Goal: Communication & Community: Participate in discussion

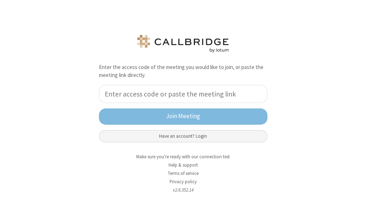
click at [111, 141] on button "Have an account? Login" at bounding box center [183, 136] width 168 height 12
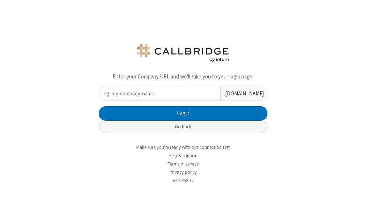
click at [188, 131] on button "Go back" at bounding box center [183, 127] width 168 height 12
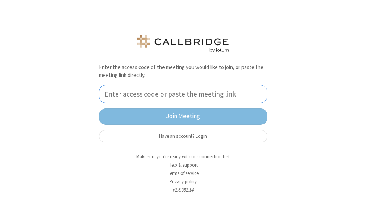
paste input "8492808"
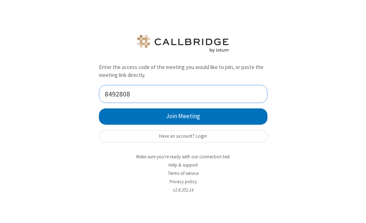
type input "8492808"
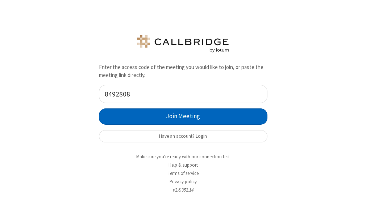
click at [183, 117] on button "Join Meeting" at bounding box center [183, 117] width 168 height 16
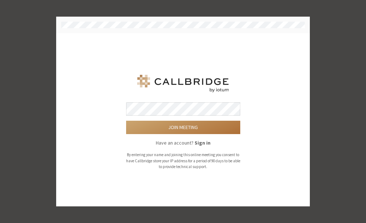
click at [167, 128] on button "Join meeting" at bounding box center [183, 127] width 114 height 13
click at [179, 126] on button "Join meeting" at bounding box center [183, 127] width 114 height 13
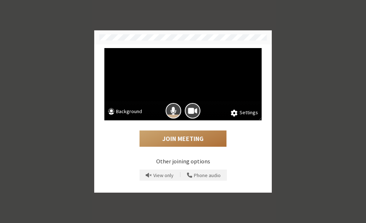
click at [188, 138] on button "Join Meeting" at bounding box center [182, 139] width 87 height 17
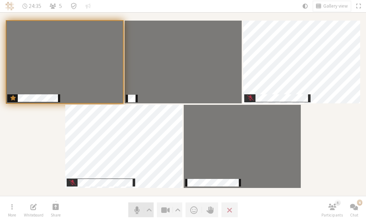
click at [133, 211] on span "Mute (Alt+A)" at bounding box center [137, 210] width 10 height 10
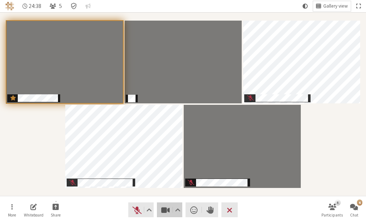
click at [165, 213] on span "Stop video (Alt+V)" at bounding box center [165, 210] width 10 height 10
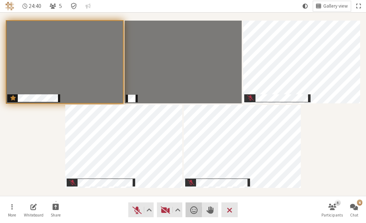
click at [190, 210] on span "Send a reaction" at bounding box center [193, 210] width 7 height 10
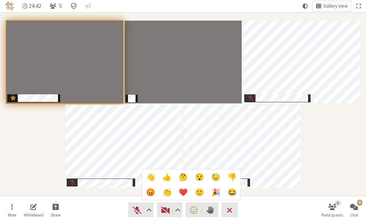
click at [214, 193] on span "🎉" at bounding box center [215, 193] width 9 height 8
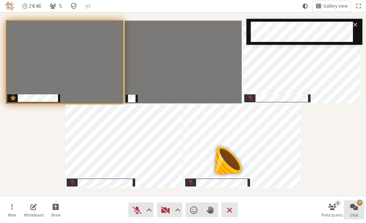
click at [354, 211] on span "Open chat" at bounding box center [354, 207] width 8 height 8
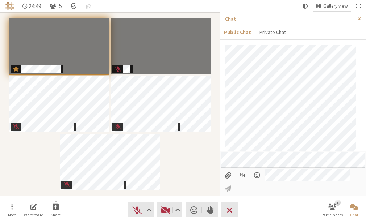
scroll to position [261, 0]
click at [227, 182] on input "File picker" at bounding box center [227, 175] width 13 height 12
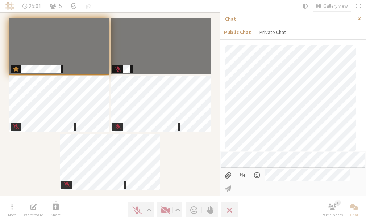
type input "C:\fakepath\RPReplay_Final1755067462.MP4"
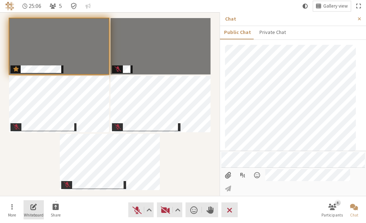
click at [38, 212] on button "Whiteboard" at bounding box center [34, 211] width 20 height 20
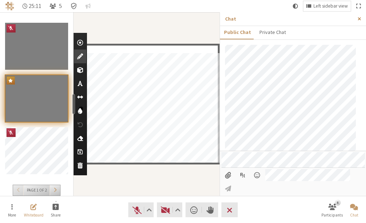
click at [359, 17] on span "Close sidebar" at bounding box center [358, 18] width 3 height 5
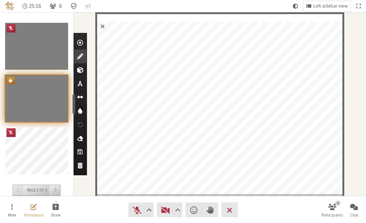
click at [78, 82] on span "Use text tool" at bounding box center [79, 83] width 5 height 7
type textarea "test white board"
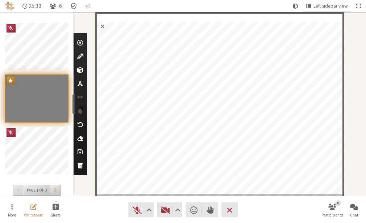
click at [104, 25] on span "Exit whiteboard" at bounding box center [102, 26] width 11 height 13
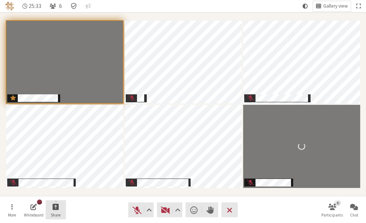
click at [55, 206] on span "Start sharing" at bounding box center [55, 207] width 7 height 8
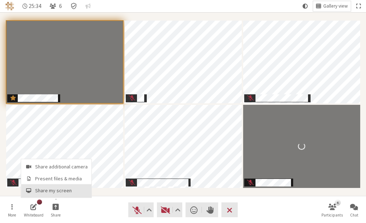
click at [53, 193] on span "Share my screen" at bounding box center [61, 190] width 52 height 5
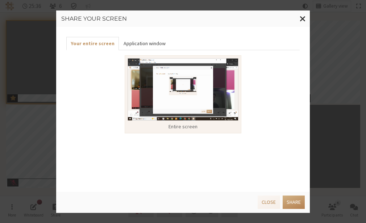
click at [135, 43] on button "Application window" at bounding box center [144, 43] width 51 height 13
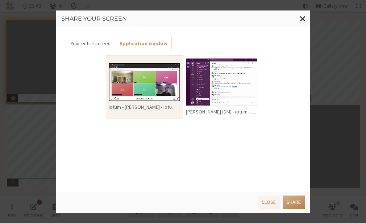
click at [225, 97] on img at bounding box center [221, 82] width 71 height 48
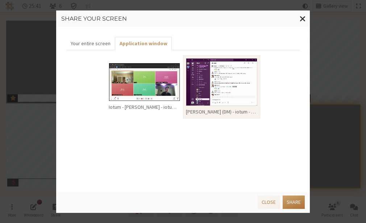
click at [290, 203] on button "Share" at bounding box center [293, 202] width 22 height 13
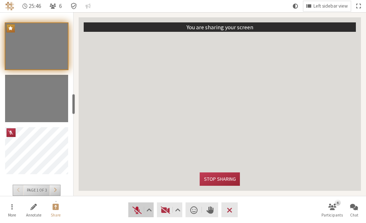
click at [134, 212] on span "Unmute (Alt+A)" at bounding box center [137, 210] width 10 height 10
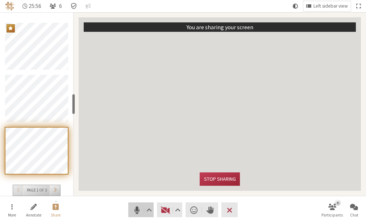
click at [134, 211] on span "Mute (Alt+A)" at bounding box center [137, 210] width 10 height 10
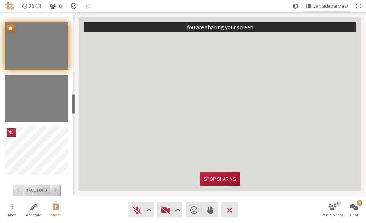
click at [225, 182] on button "Stop sharing" at bounding box center [219, 179] width 40 height 13
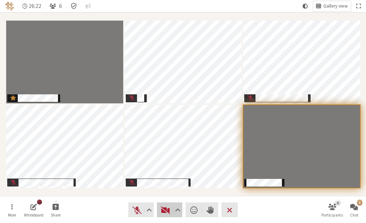
click at [169, 209] on span "Start video (Alt+V)" at bounding box center [165, 210] width 10 height 10
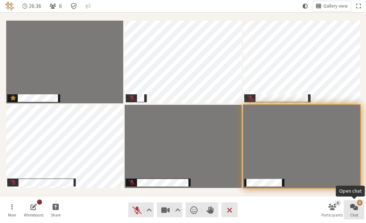
click at [353, 213] on span "Chat" at bounding box center [354, 215] width 8 height 4
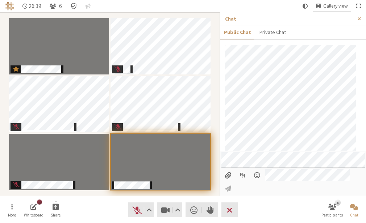
scroll to position [396, 0]
click at [360, 19] on span "Close sidebar" at bounding box center [358, 18] width 3 height 5
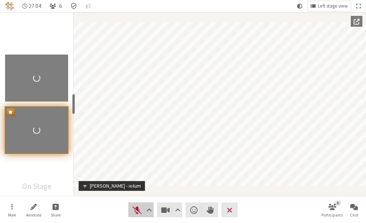
click at [134, 209] on span "Unmute (Alt+A)" at bounding box center [137, 210] width 10 height 10
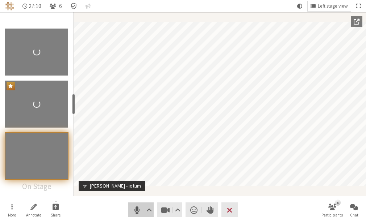
click at [138, 210] on span "Mute (Alt+A)" at bounding box center [137, 210] width 10 height 10
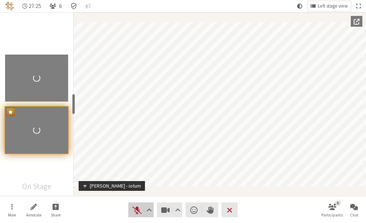
click at [138, 217] on button "Audio" at bounding box center [140, 210] width 25 height 15
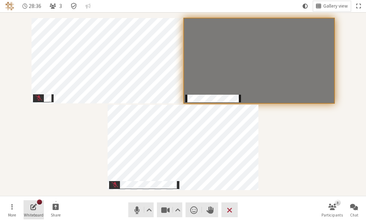
click at [42, 213] on span "Whiteboard" at bounding box center [34, 215] width 20 height 4
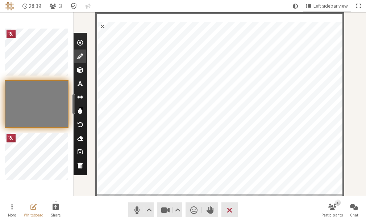
click at [101, 26] on span "Exit whiteboard" at bounding box center [102, 26] width 11 height 13
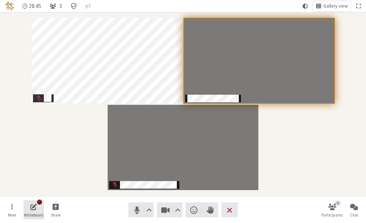
click at [33, 210] on span "Open shared whiteboard" at bounding box center [33, 207] width 7 height 8
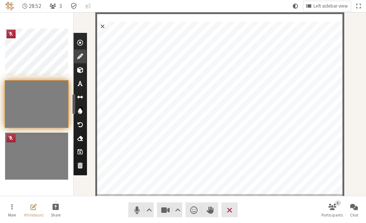
click at [78, 165] on span "Clear" at bounding box center [79, 165] width 5 height 7
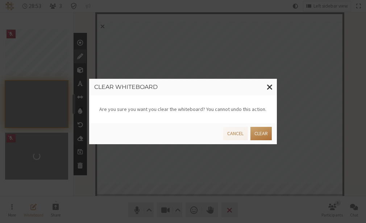
click at [256, 133] on button "Clear" at bounding box center [260, 133] width 21 height 13
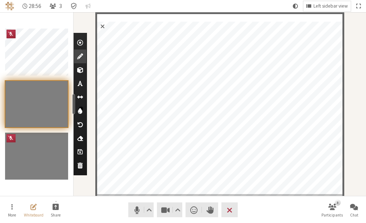
click at [102, 25] on span "Exit whiteboard" at bounding box center [102, 26] width 11 height 13
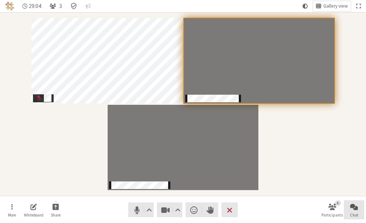
click at [349, 210] on button "Chat" at bounding box center [354, 211] width 20 height 20
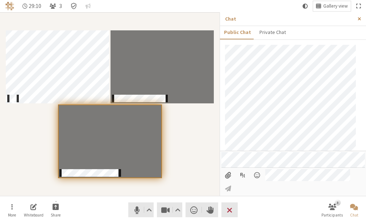
click at [358, 18] on span "Close sidebar" at bounding box center [358, 18] width 3 height 5
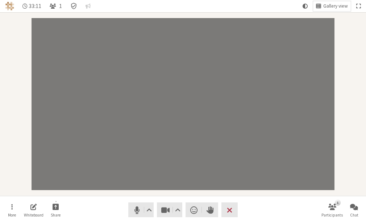
click at [271, 211] on nav "More Whiteboard Share Audio Video Send a reaction Raise hand Leave 1 Participan…" at bounding box center [183, 210] width 362 height 27
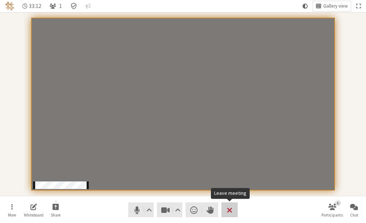
click at [231, 211] on span "Leave meeting" at bounding box center [229, 210] width 5 height 10
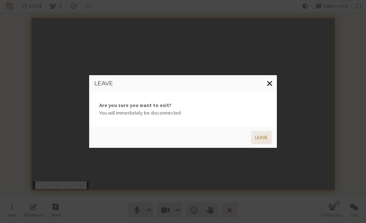
click at [253, 138] on button "Leave" at bounding box center [261, 137] width 21 height 13
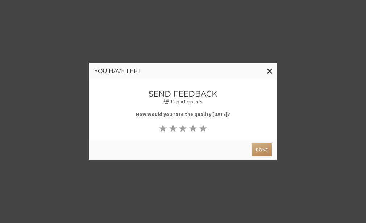
click at [263, 154] on div "Done" at bounding box center [183, 149] width 188 height 21
click at [263, 154] on button "Done" at bounding box center [262, 149] width 20 height 13
